Goal: Transaction & Acquisition: Book appointment/travel/reservation

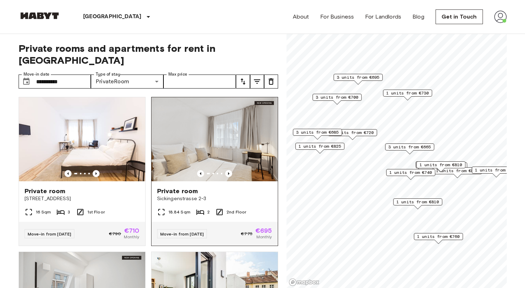
click at [203, 146] on img at bounding box center [214, 139] width 126 height 84
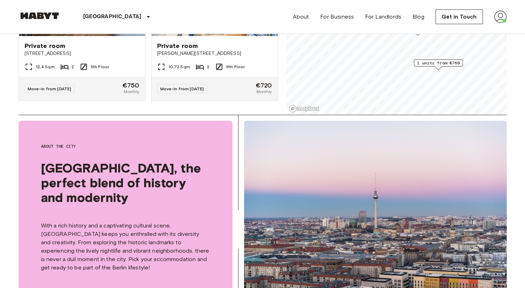
scroll to position [229, 0]
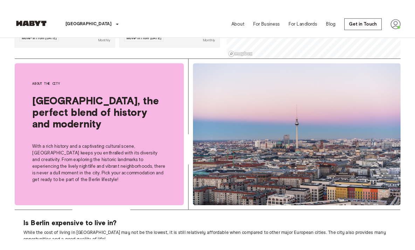
scroll to position [190, 0]
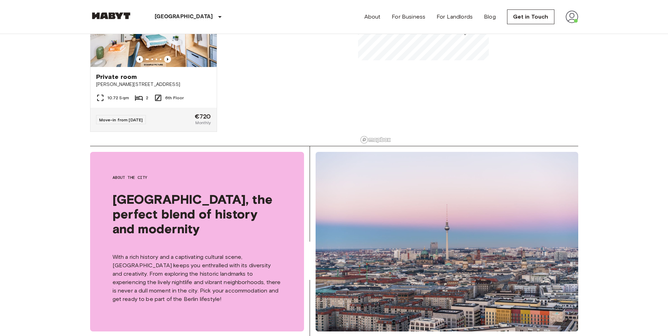
scroll to position [1664, 0]
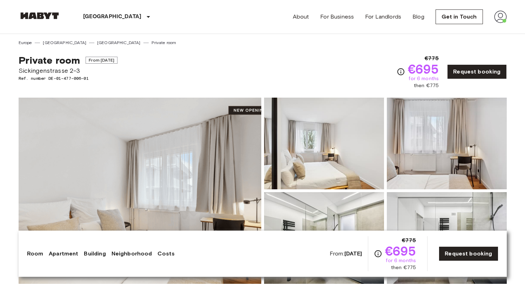
click at [240, 110] on img at bounding box center [140, 191] width 243 height 186
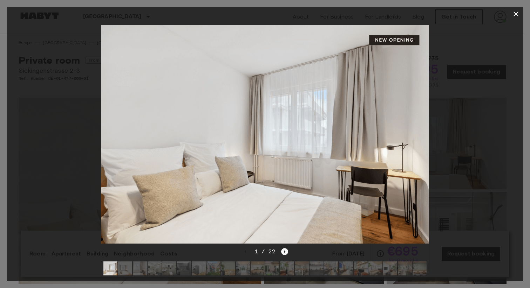
click at [285, 249] on icon "Next image" at bounding box center [284, 251] width 7 height 7
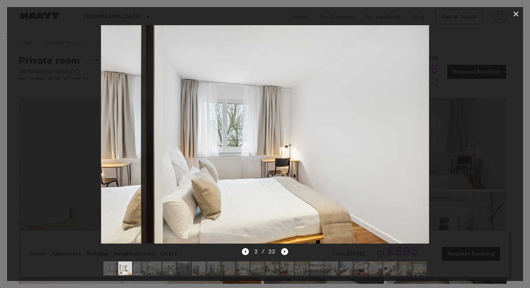
click at [285, 249] on icon "Next image" at bounding box center [284, 251] width 7 height 7
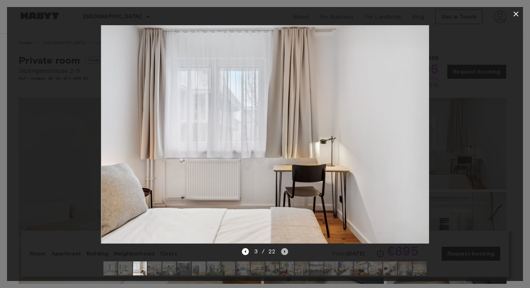
click at [285, 249] on icon "Next image" at bounding box center [284, 251] width 7 height 7
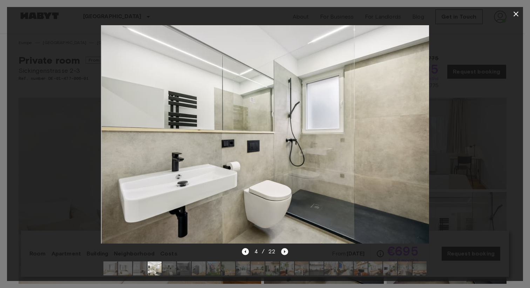
click at [285, 249] on icon "Next image" at bounding box center [284, 251] width 7 height 7
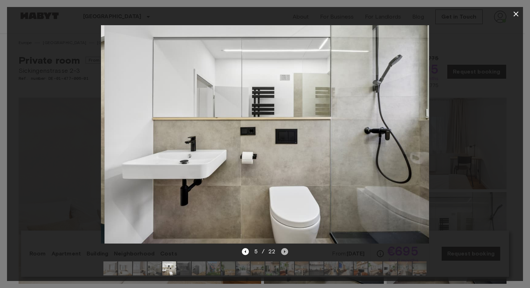
click at [285, 249] on icon "Next image" at bounding box center [284, 251] width 7 height 7
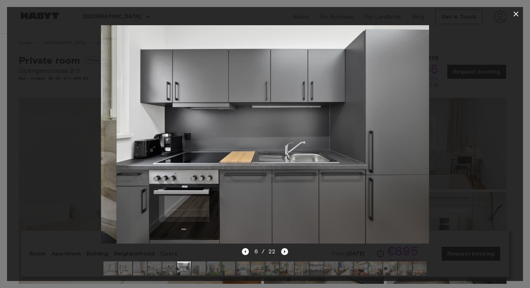
click at [285, 249] on icon "Next image" at bounding box center [284, 251] width 7 height 7
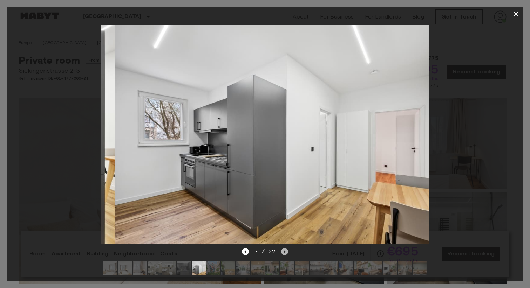
click at [285, 249] on icon "Next image" at bounding box center [284, 251] width 7 height 7
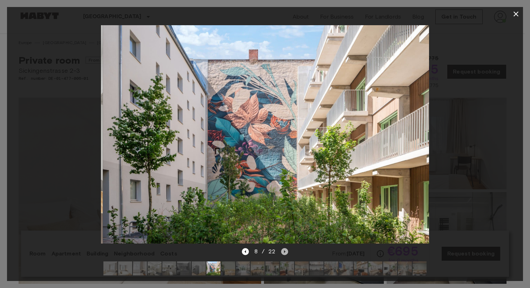
click at [285, 249] on icon "Next image" at bounding box center [284, 251] width 7 height 7
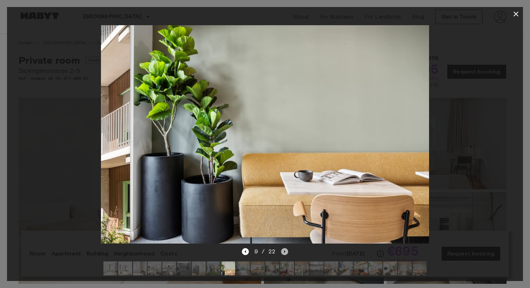
click at [285, 249] on icon "Next image" at bounding box center [284, 251] width 7 height 7
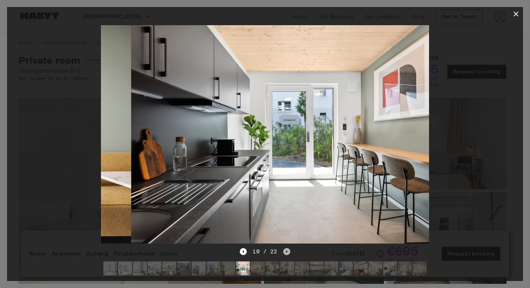
click at [285, 249] on icon "Next image" at bounding box center [286, 251] width 7 height 7
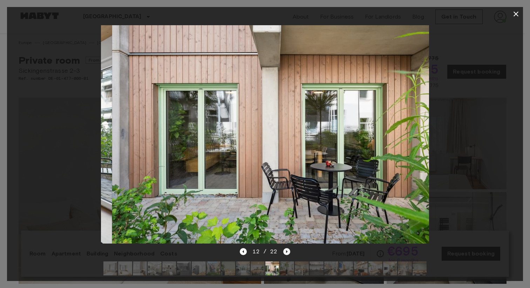
click at [285, 249] on icon "Next image" at bounding box center [286, 251] width 7 height 7
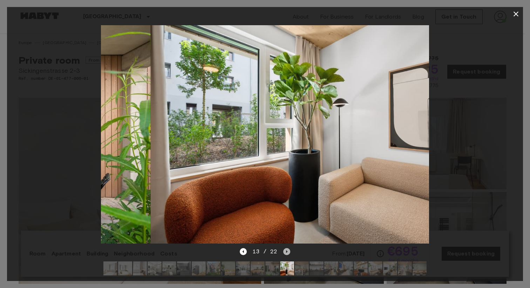
click at [285, 249] on icon "Next image" at bounding box center [286, 251] width 7 height 7
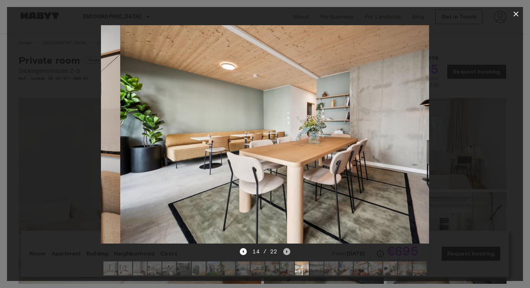
click at [285, 249] on icon "Next image" at bounding box center [286, 251] width 7 height 7
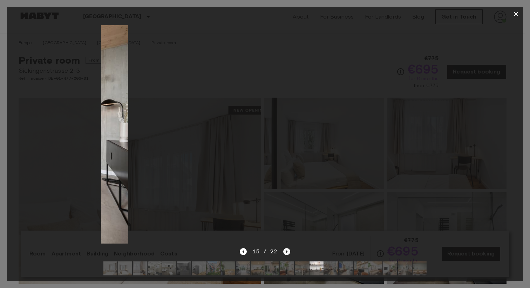
click at [285, 249] on icon "Next image" at bounding box center [286, 251] width 7 height 7
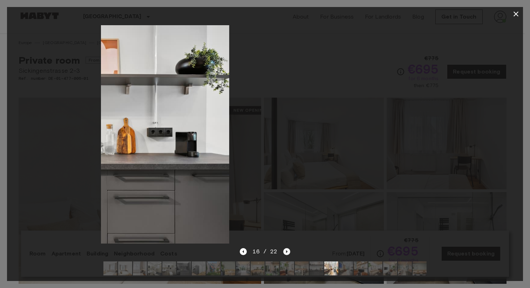
click at [285, 249] on icon "Next image" at bounding box center [286, 251] width 7 height 7
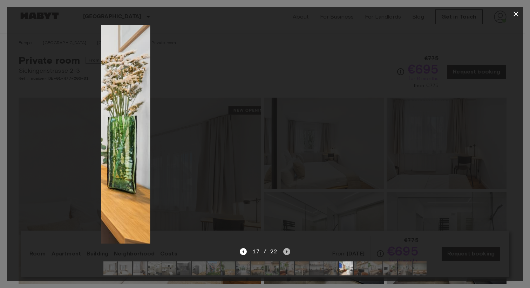
click at [285, 249] on icon "Next image" at bounding box center [286, 251] width 7 height 7
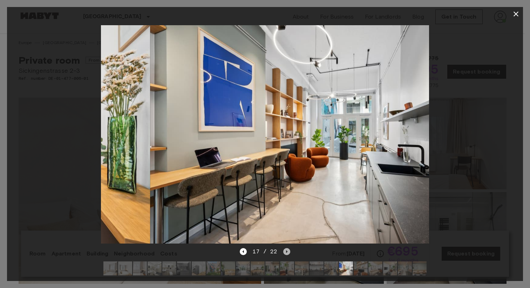
click at [285, 249] on icon "Next image" at bounding box center [286, 251] width 7 height 7
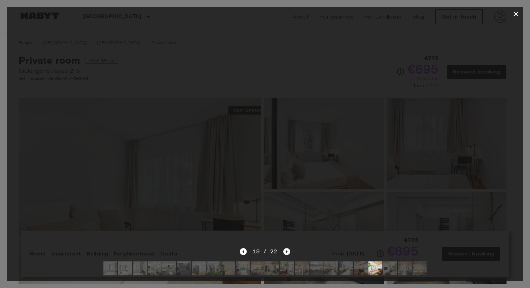
click at [285, 249] on icon "Next image" at bounding box center [286, 251] width 7 height 7
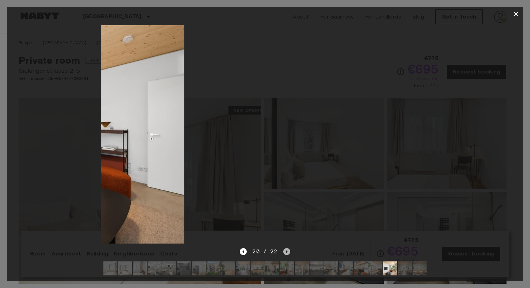
click at [285, 249] on icon "Next image" at bounding box center [286, 251] width 7 height 7
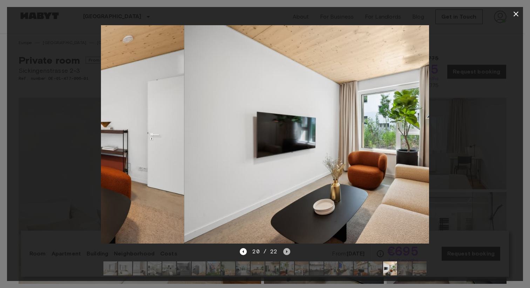
click at [285, 249] on icon "Next image" at bounding box center [286, 251] width 7 height 7
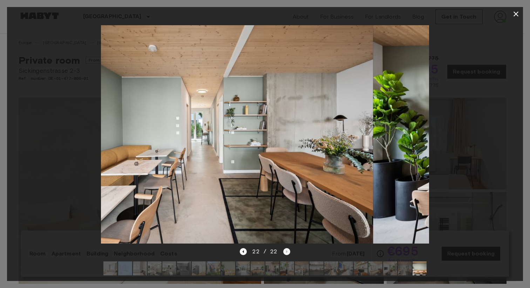
click at [285, 249] on div "22 / 22" at bounding box center [265, 252] width 50 height 8
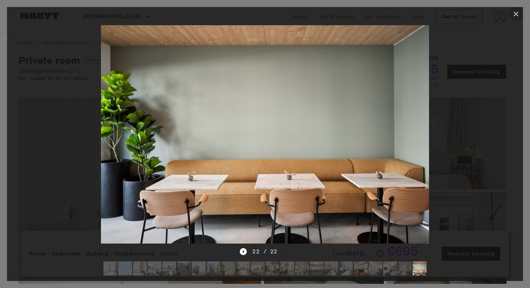
click at [516, 14] on icon "button" at bounding box center [515, 14] width 5 height 5
